Goal: Find specific page/section

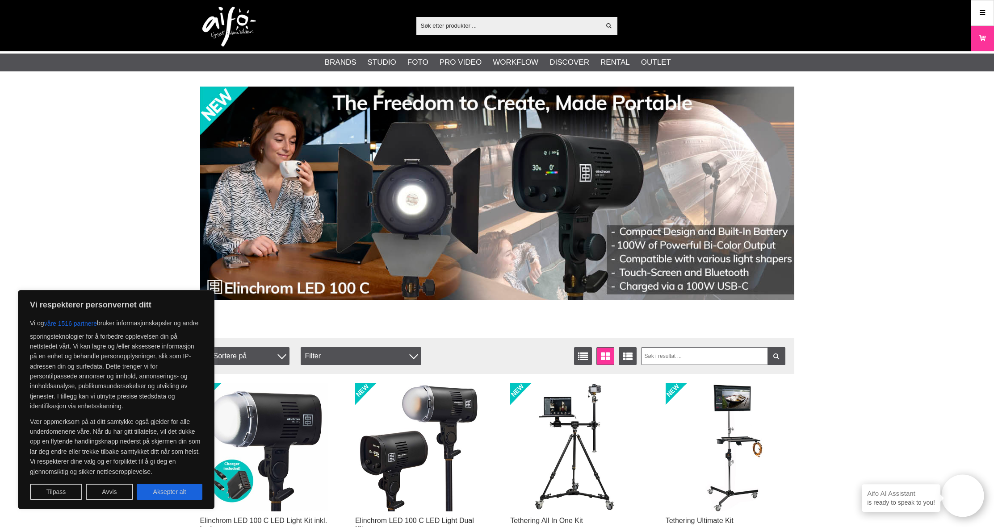
click at [452, 23] on input "text" at bounding box center [508, 25] width 184 height 13
paste input "SCK300"
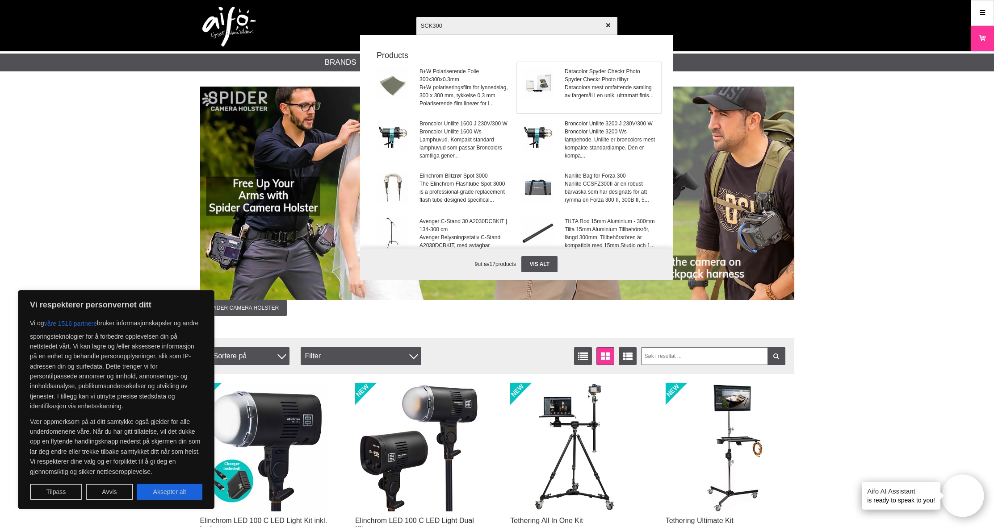
type input "SCK300"
click at [575, 86] on span "Spyder Checkr Photo tilbyr Datacolors mest omfattende samling av fargemål i en …" at bounding box center [610, 87] width 91 height 24
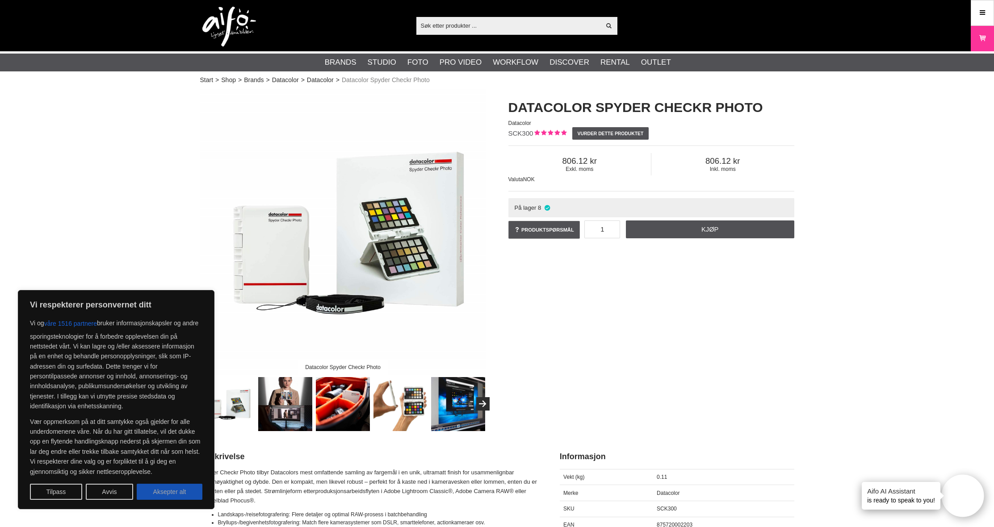
click at [167, 486] on button "Aksepter alt" at bounding box center [170, 492] width 66 height 16
checkbox input "true"
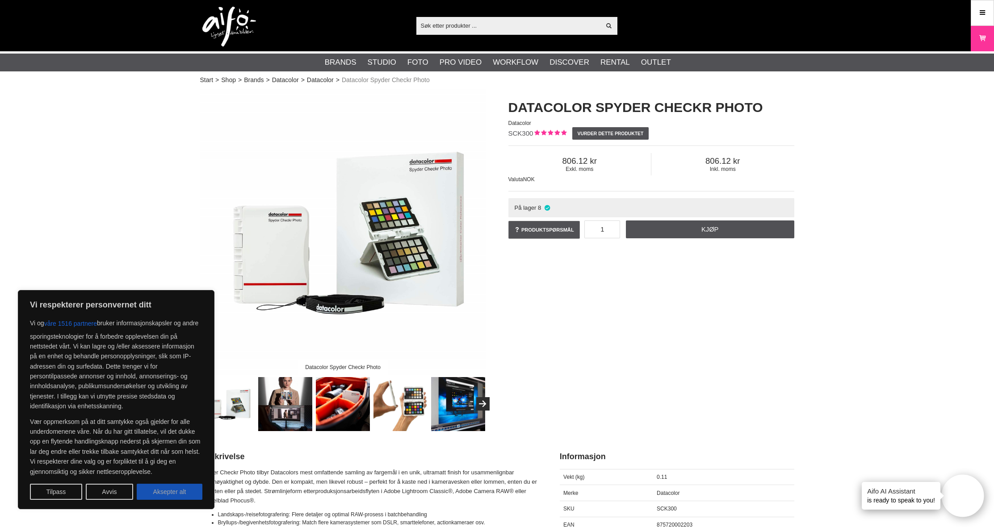
checkbox input "true"
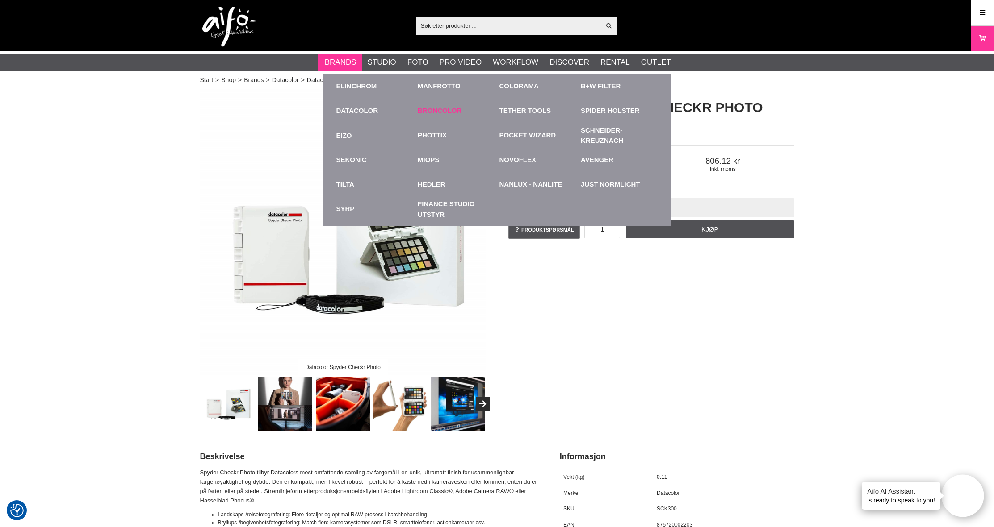
click at [440, 113] on link "Broncolor" at bounding box center [440, 111] width 44 height 10
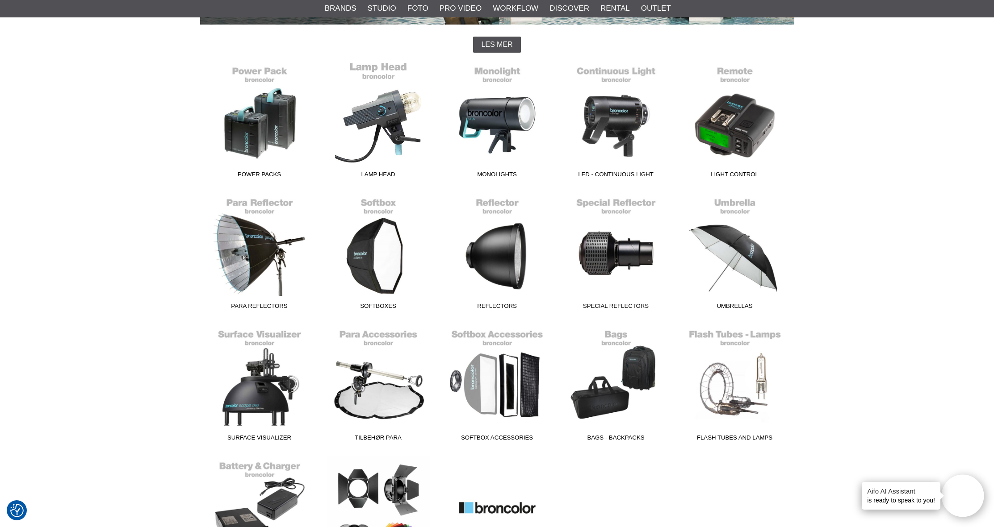
scroll to position [234, 0]
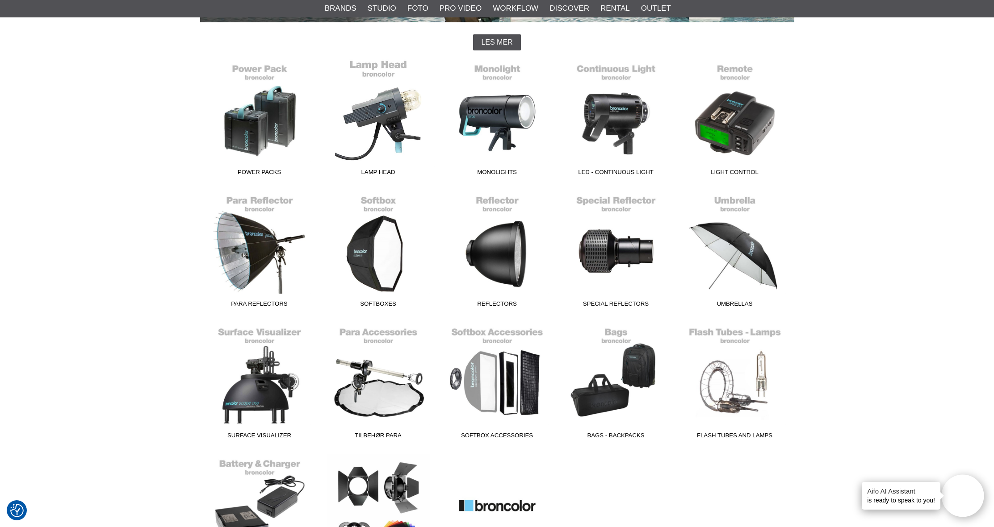
click at [381, 102] on link "Lamp Head" at bounding box center [378, 119] width 119 height 121
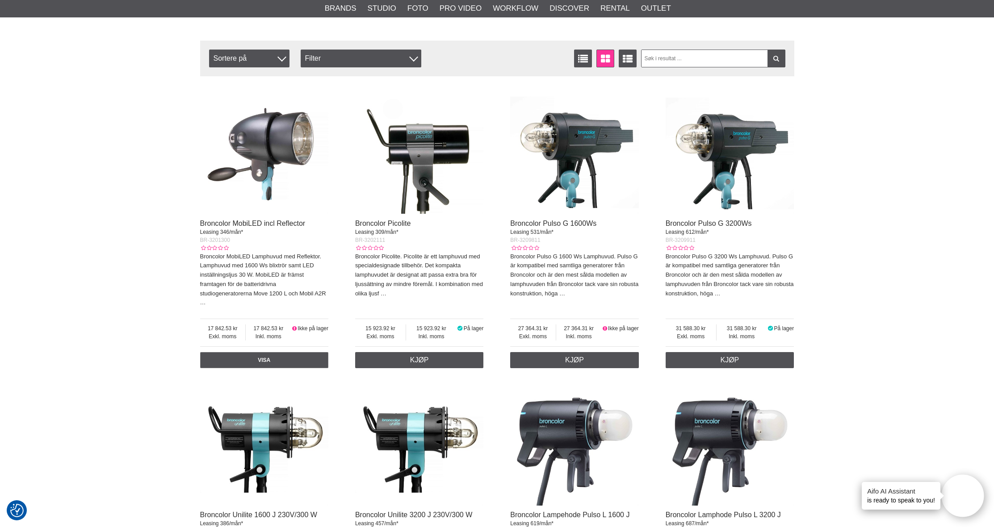
scroll to position [267, 0]
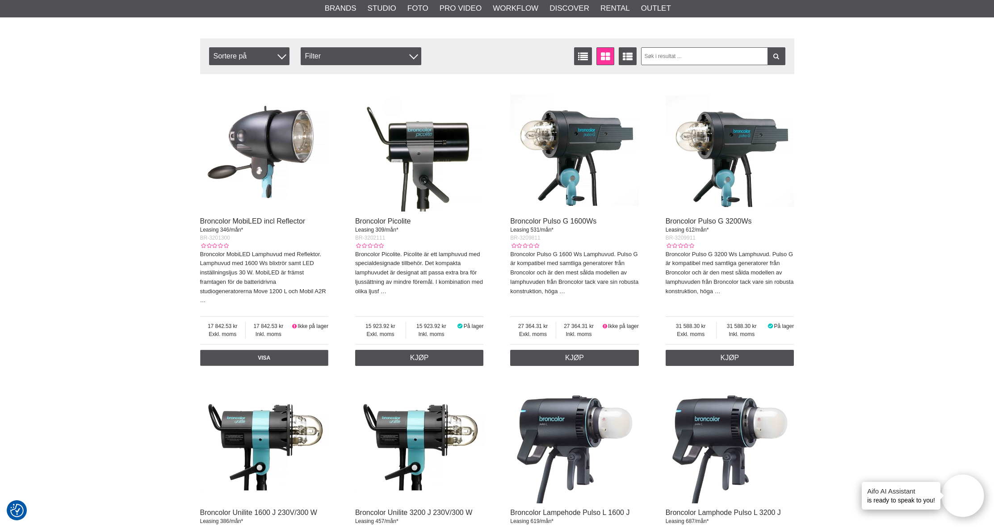
click at [742, 134] on img at bounding box center [730, 147] width 129 height 129
